Goal: Task Accomplishment & Management: Manage account settings

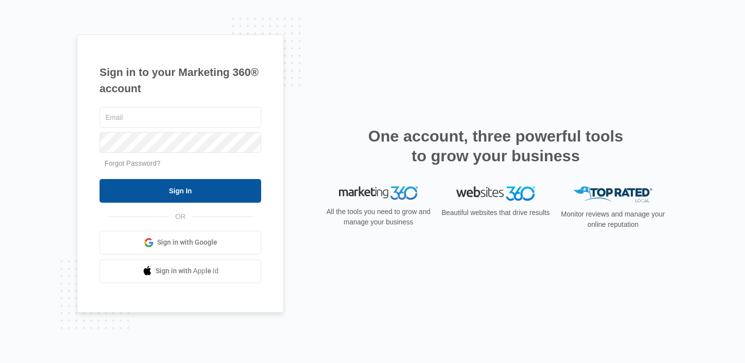
type input "[PERSON_NAME][EMAIL_ADDRESS][PERSON_NAME][DOMAIN_NAME]"
click at [171, 190] on input "Sign In" at bounding box center [181, 191] width 162 height 24
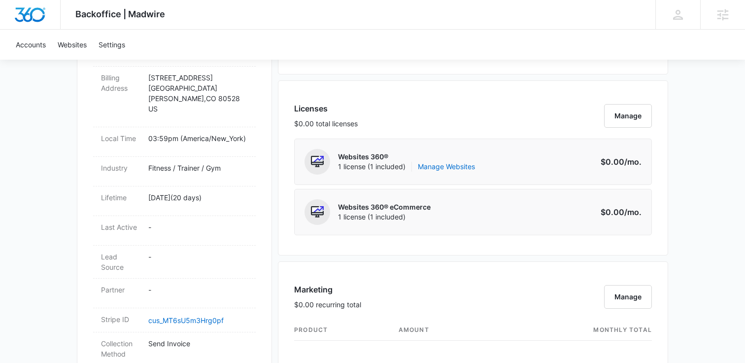
scroll to position [384, 0]
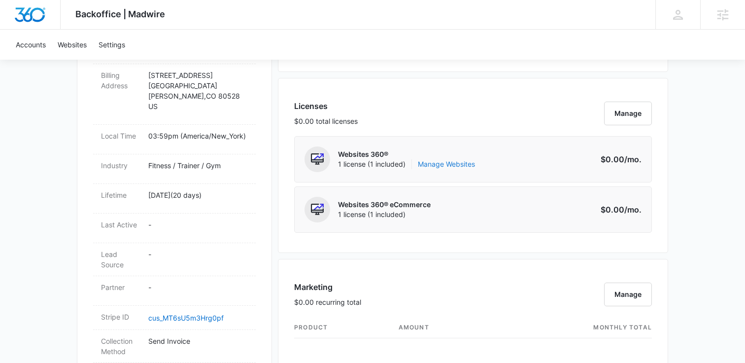
click at [450, 163] on link "Manage Websites" at bounding box center [446, 164] width 57 height 10
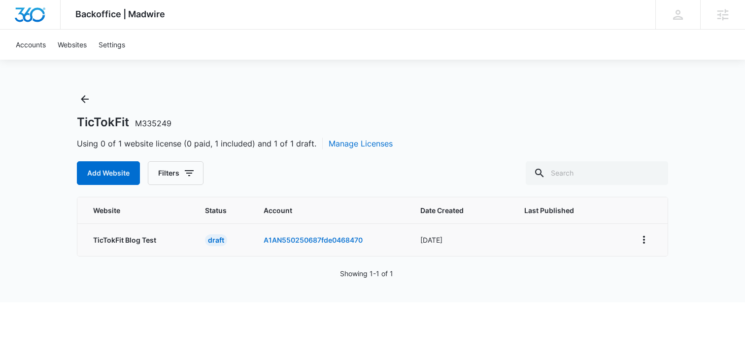
click at [293, 237] on link "A1AN550250687fde0468470" at bounding box center [313, 240] width 99 height 8
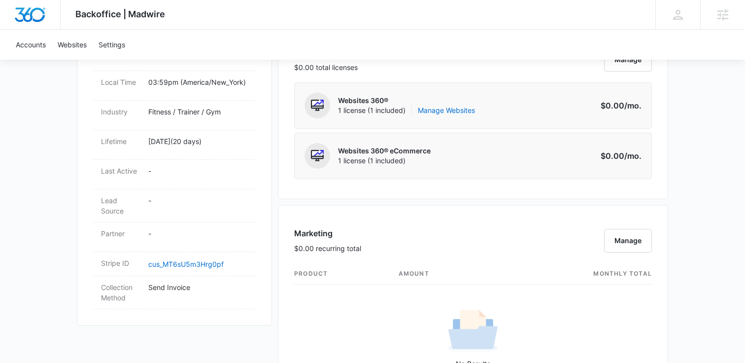
scroll to position [433, 0]
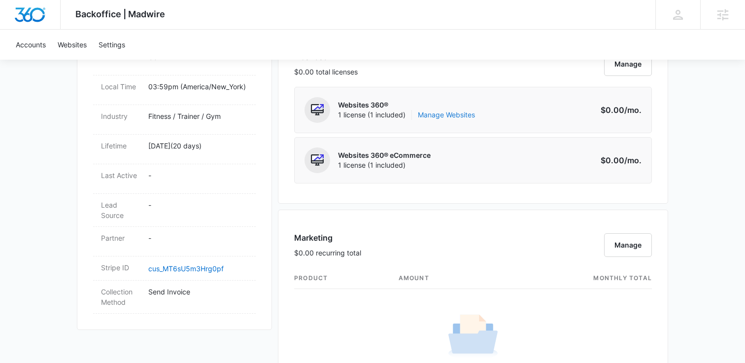
click at [461, 116] on link "Manage Websites" at bounding box center [446, 115] width 57 height 10
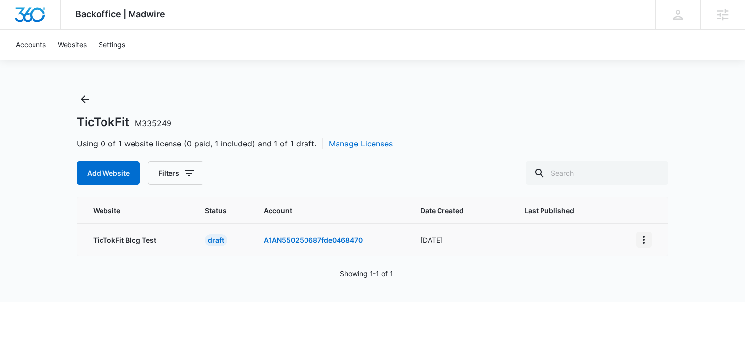
click at [646, 241] on icon "View More" at bounding box center [644, 240] width 12 height 12
click at [662, 267] on link "Edit Website" at bounding box center [668, 267] width 40 height 8
